Goal: Task Accomplishment & Management: Use online tool/utility

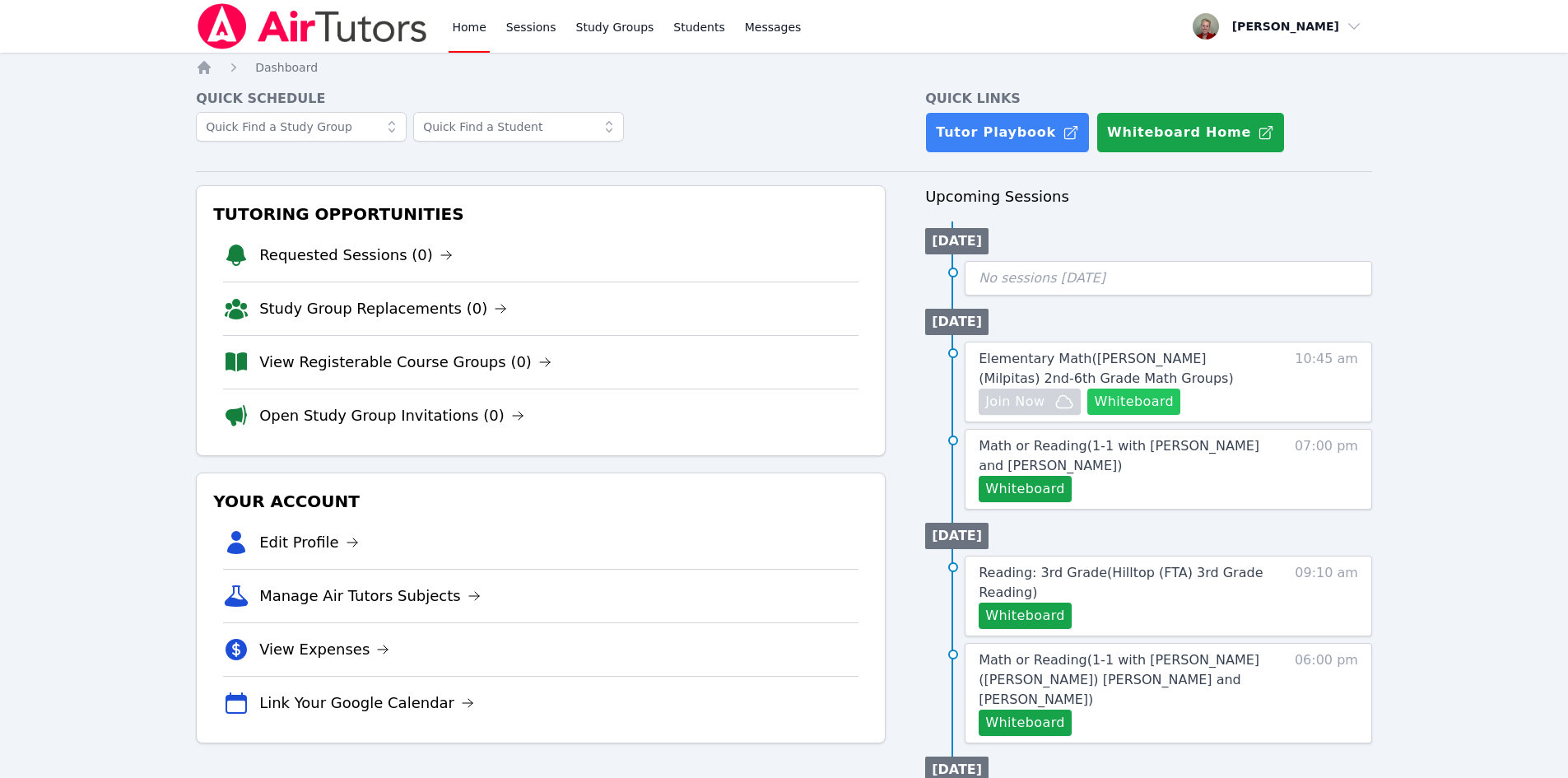
click at [1148, 402] on button "Whiteboard" at bounding box center [1134, 401] width 93 height 26
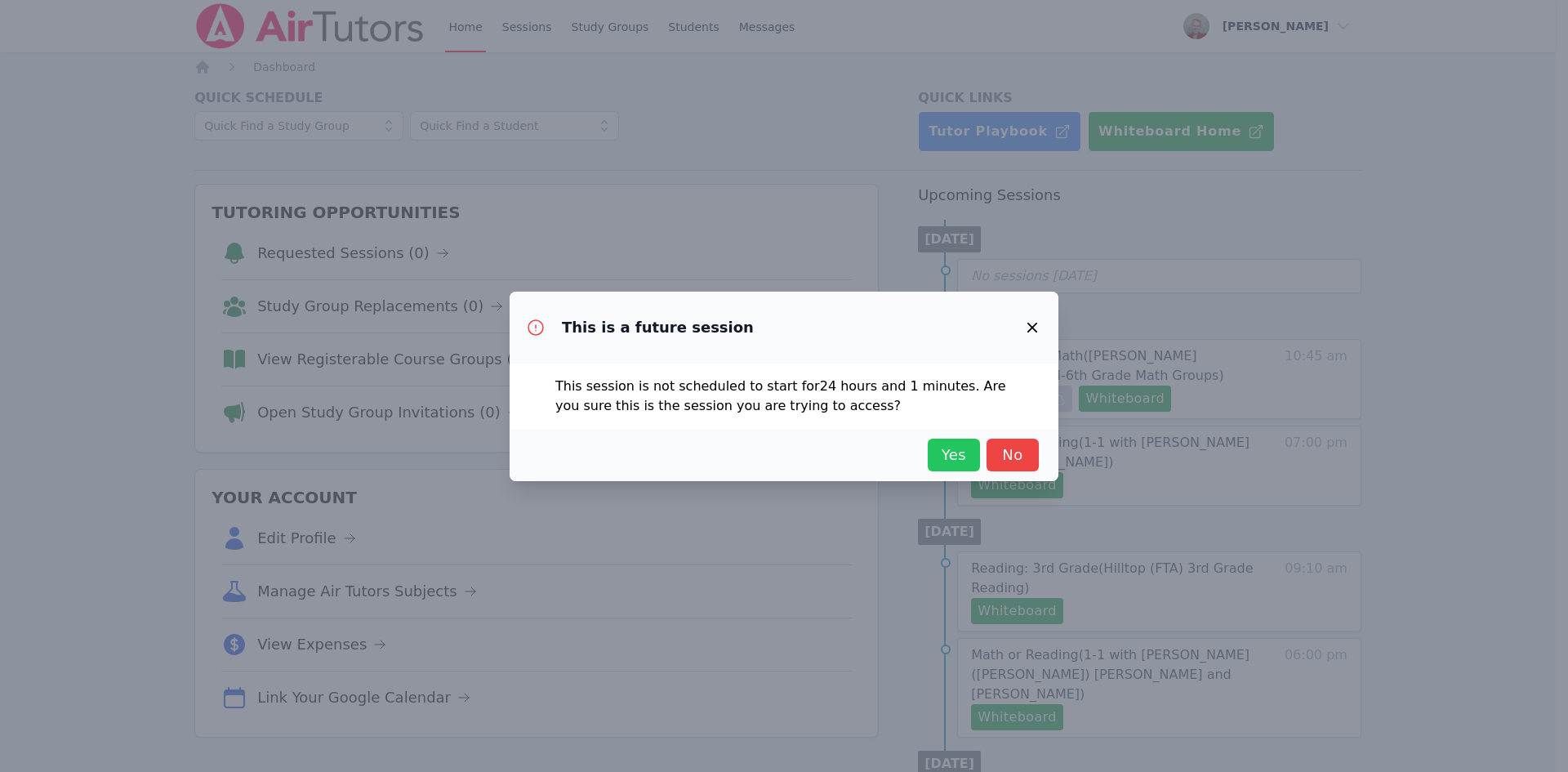
click at [965, 456] on span "Yes" at bounding box center [954, 455] width 36 height 23
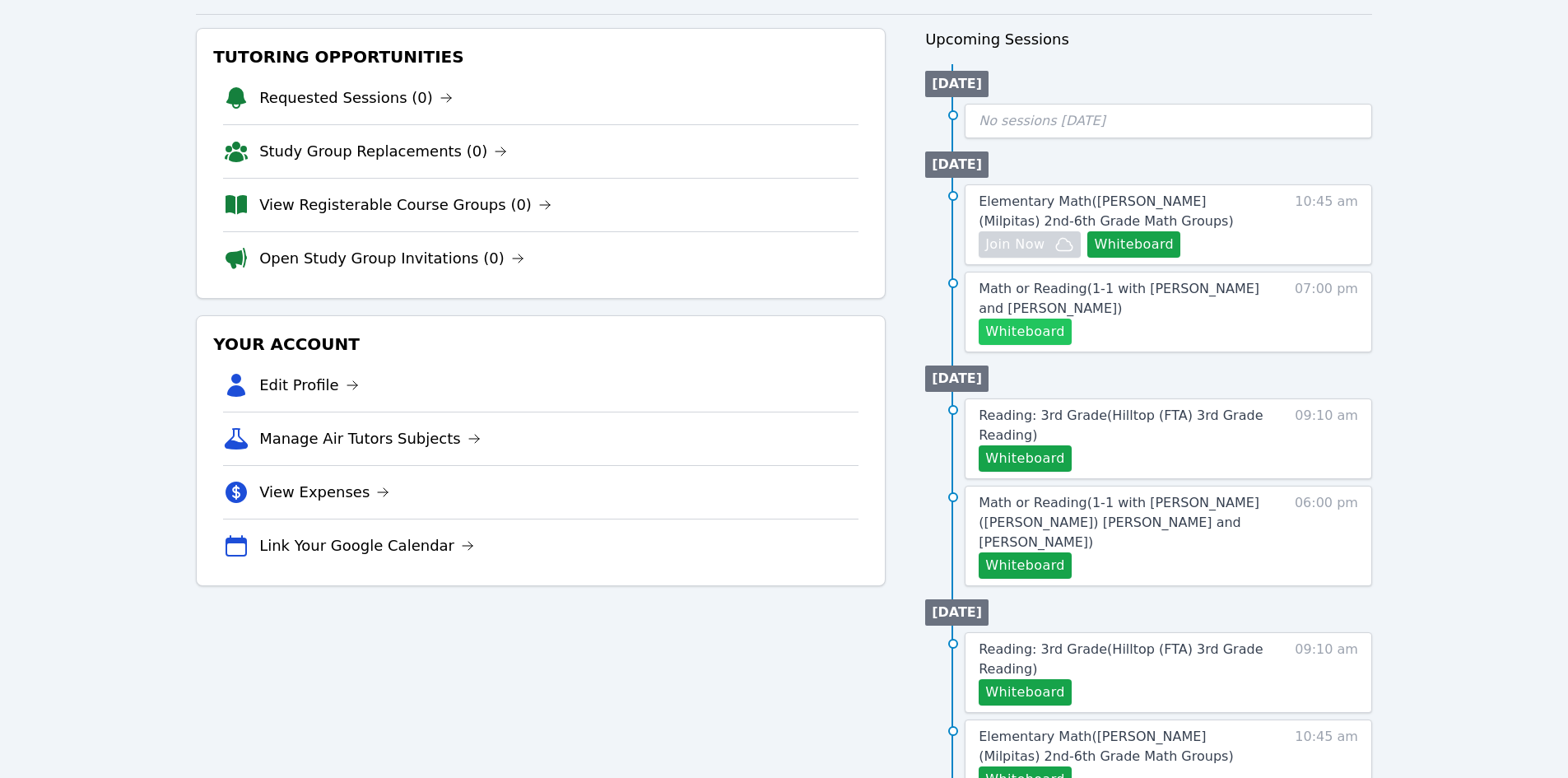
scroll to position [164, 0]
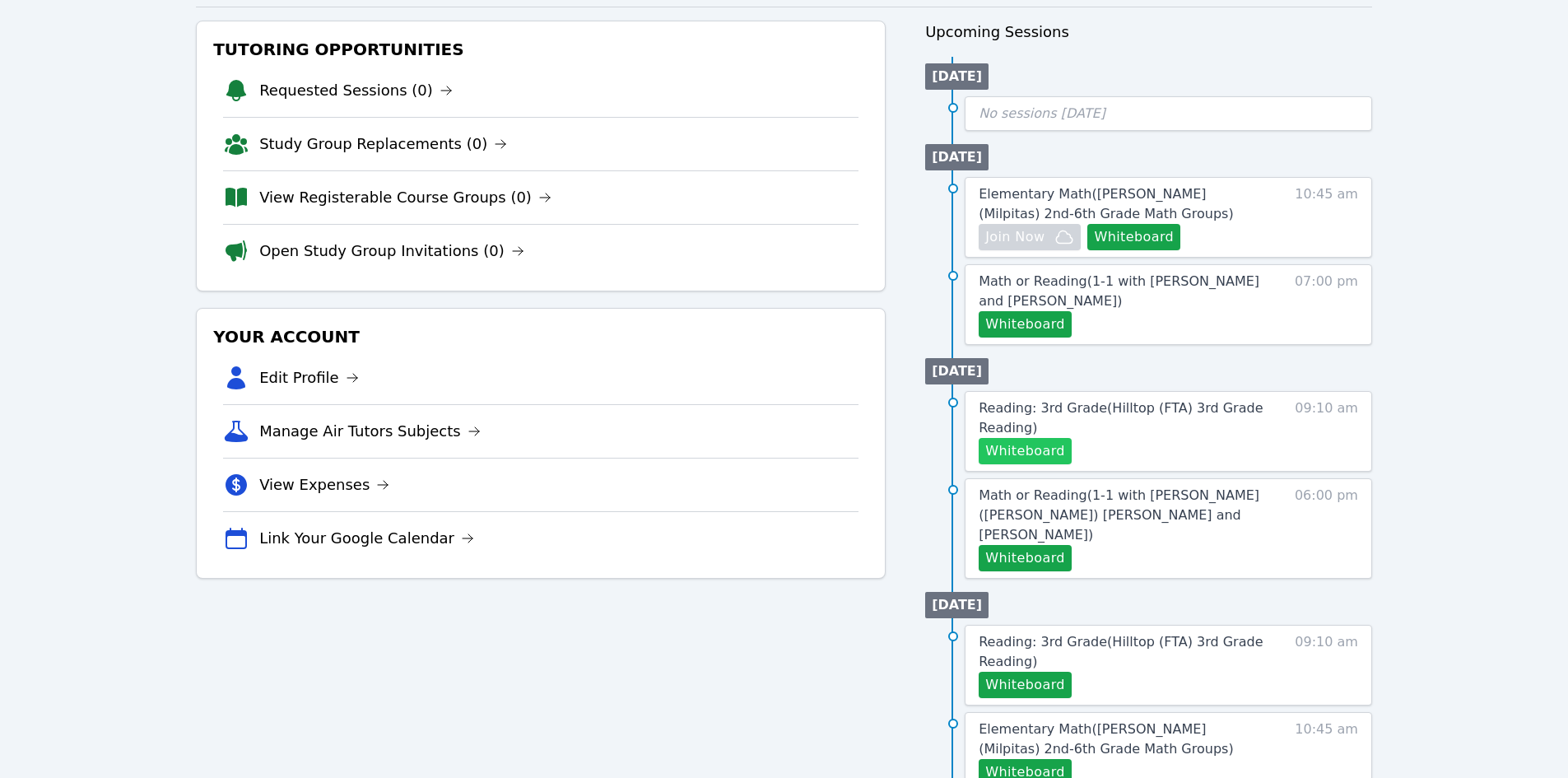
click at [1035, 446] on button "Whiteboard" at bounding box center [1025, 450] width 93 height 26
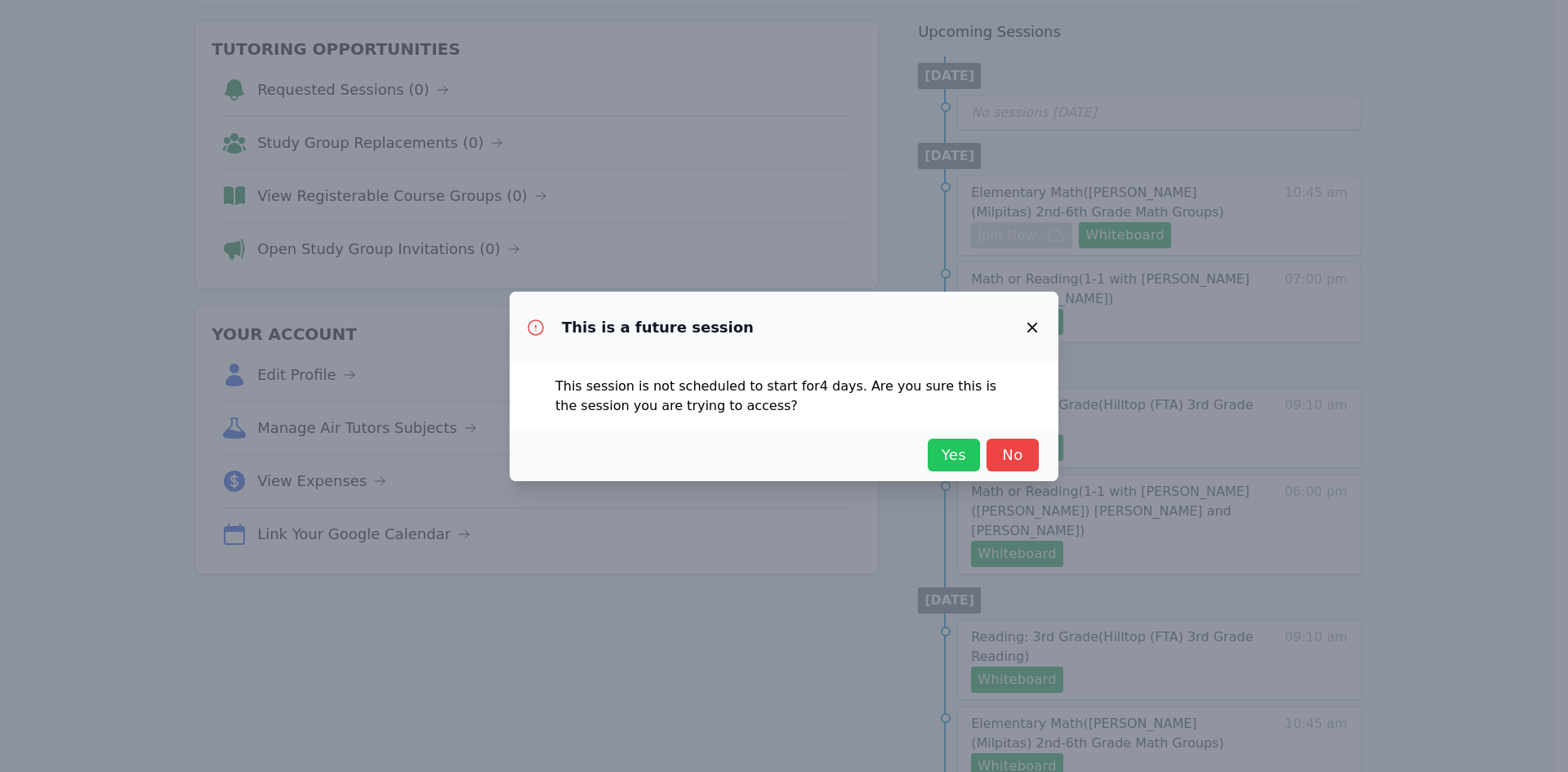
click at [958, 444] on span "Yes" at bounding box center [954, 455] width 36 height 23
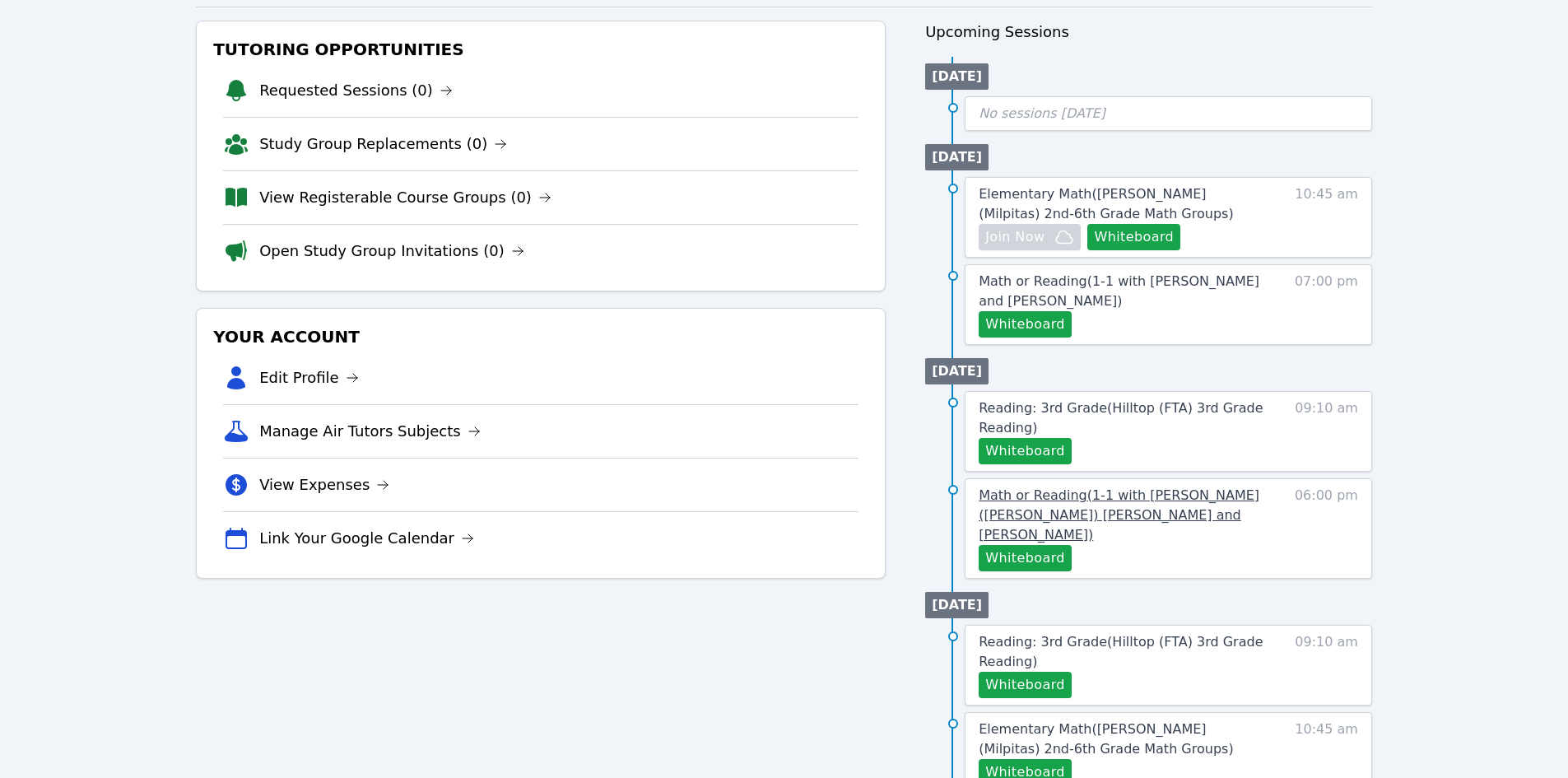
click at [1126, 499] on span "Math or Reading ( 1-1 with [PERSON_NAME] ([PERSON_NAME]) [PERSON_NAME] and [PER…" at bounding box center [1119, 514] width 280 height 55
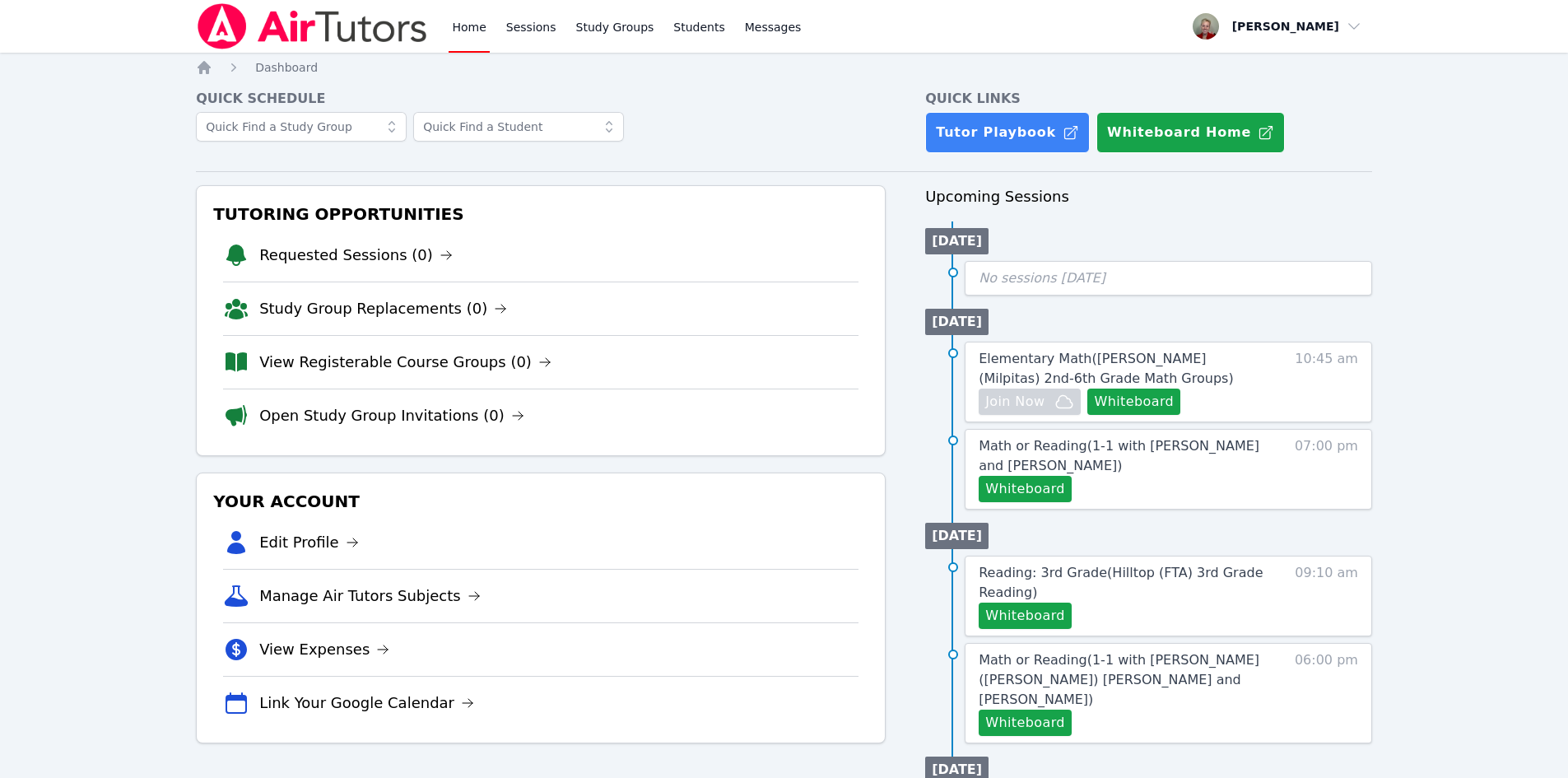
scroll to position [164, 0]
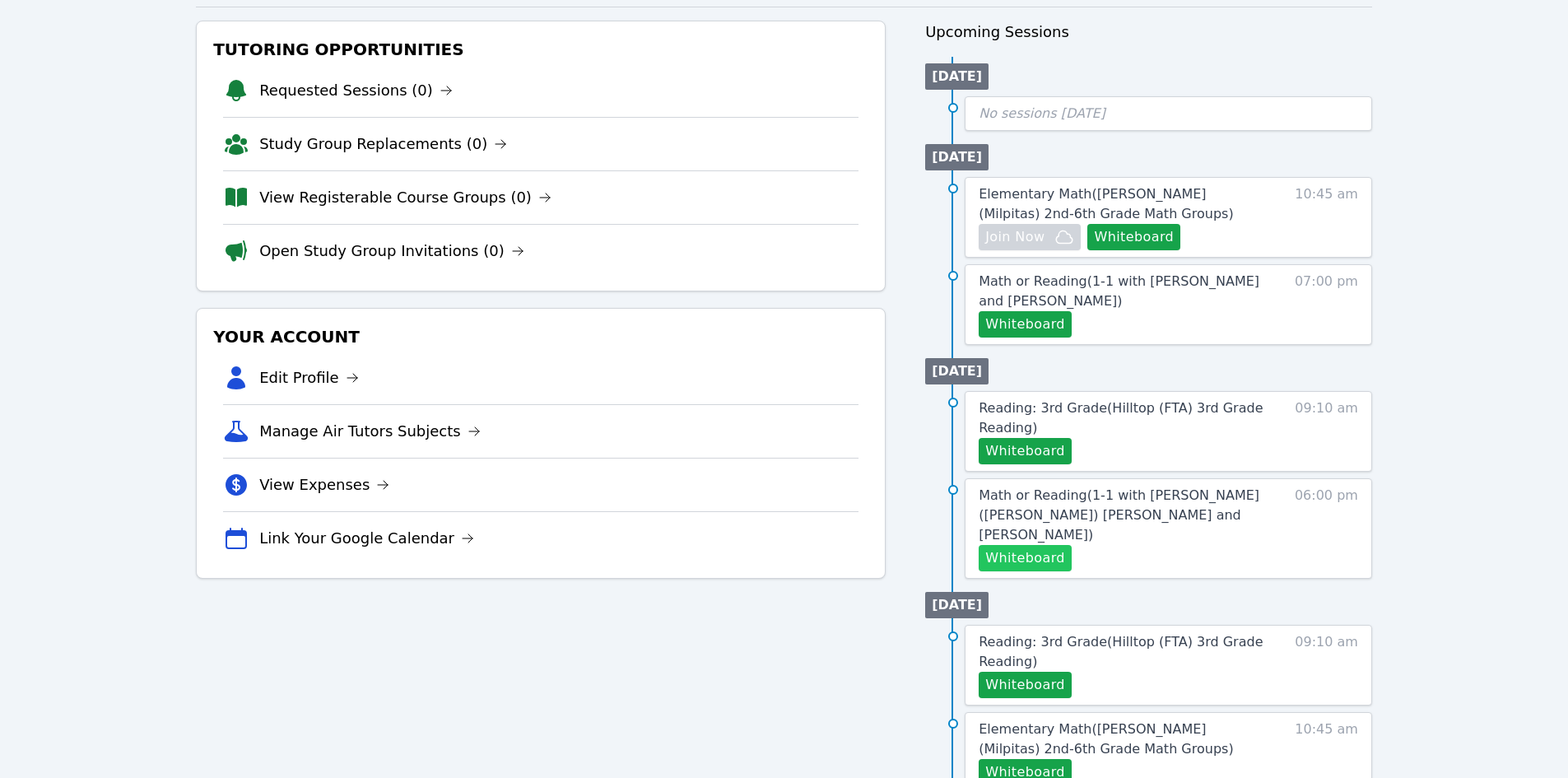
click at [1008, 544] on button "Whiteboard" at bounding box center [1025, 557] width 93 height 26
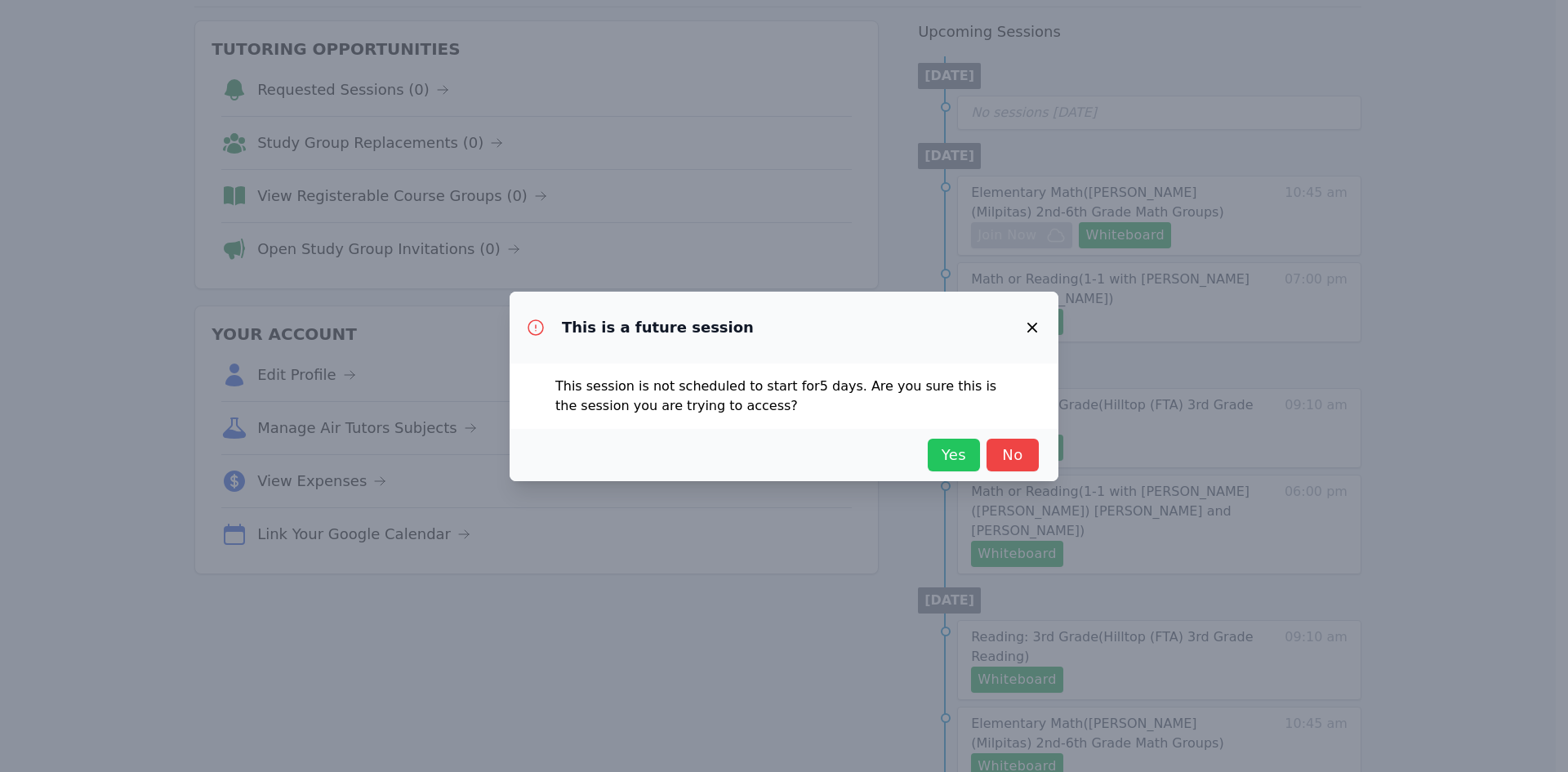
click at [962, 456] on span "Yes" at bounding box center [954, 455] width 36 height 23
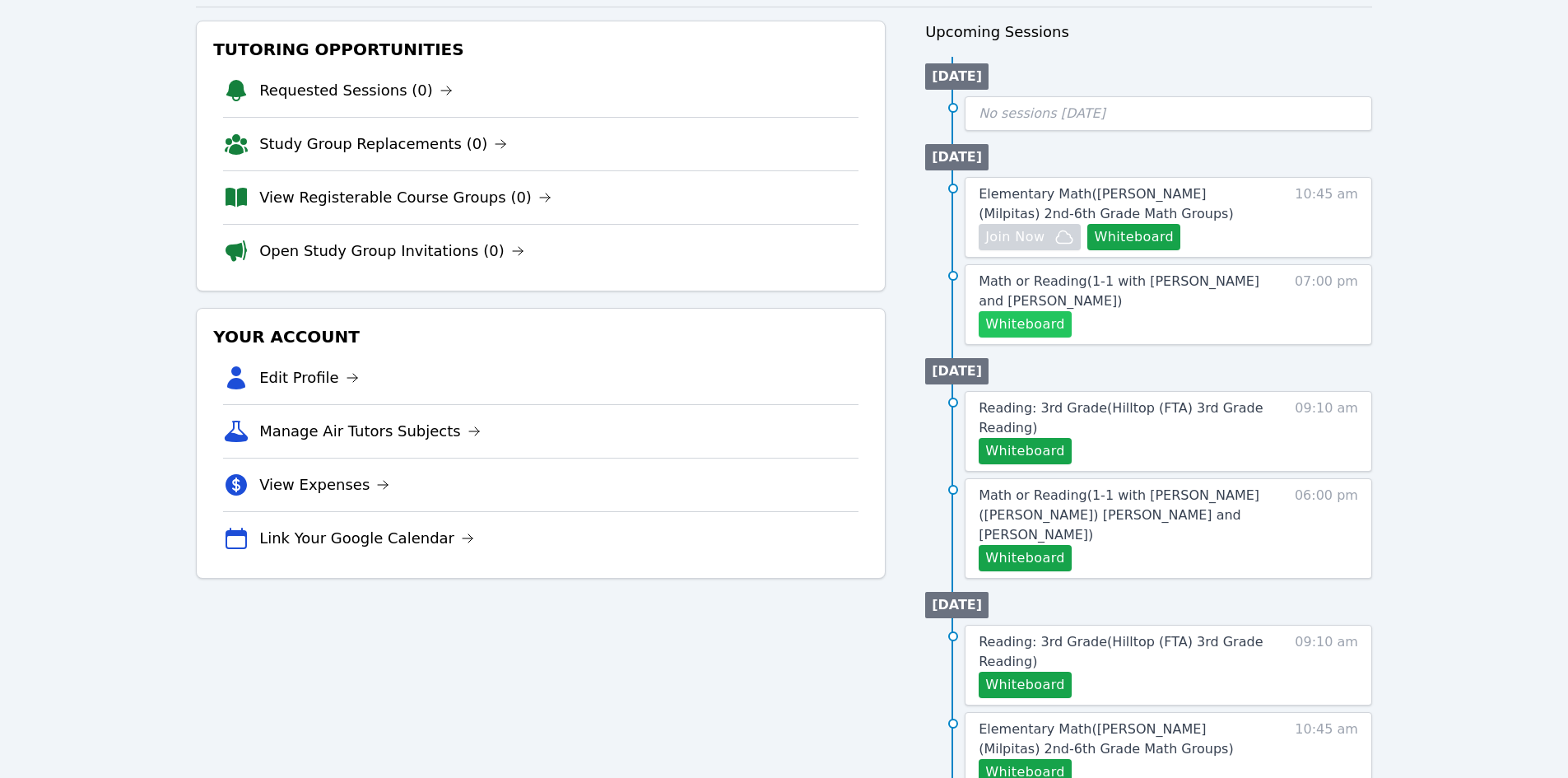
click at [1036, 323] on button "Whiteboard" at bounding box center [1025, 323] width 93 height 26
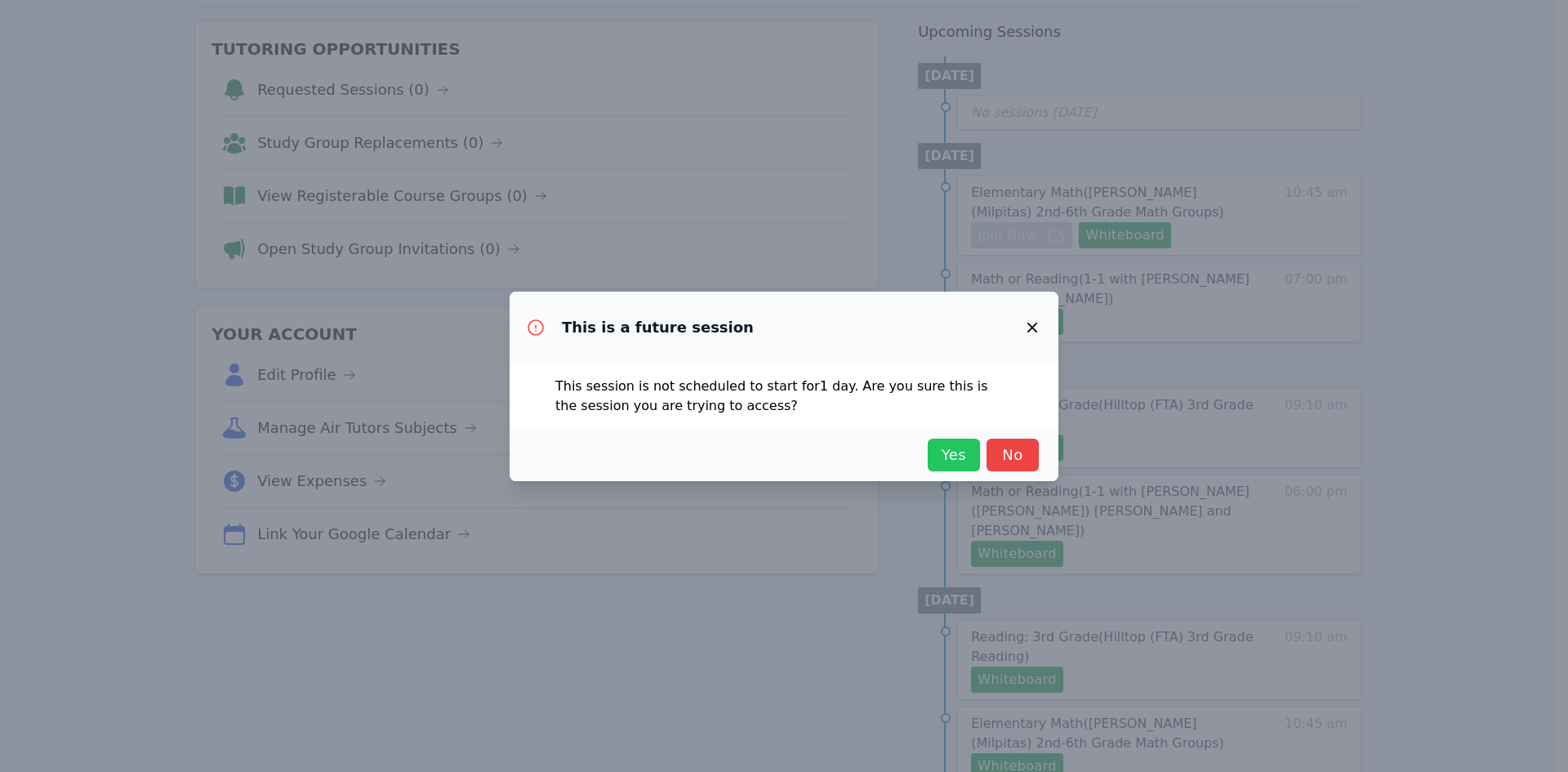
click at [942, 452] on span "Yes" at bounding box center [954, 455] width 36 height 23
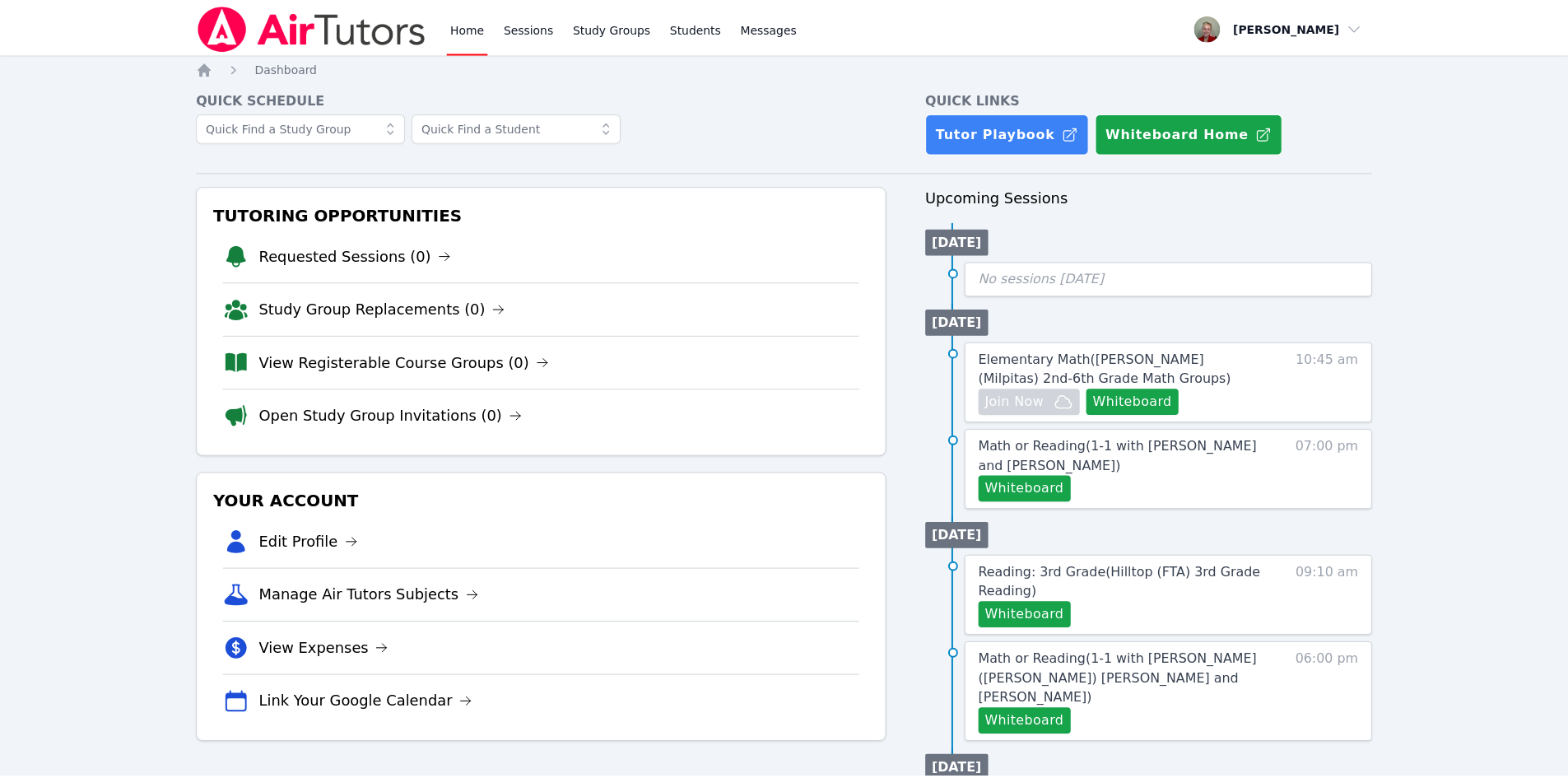
scroll to position [164, 0]
